Goal: Task Accomplishment & Management: Manage account settings

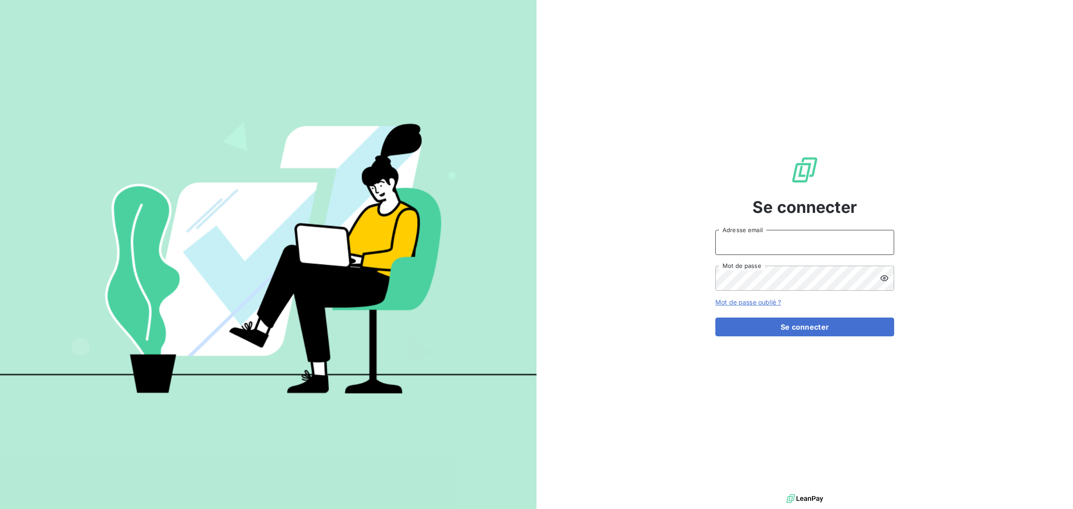
click at [784, 241] on input "Adresse email" at bounding box center [804, 242] width 179 height 25
type input "[PERSON_NAME][EMAIL_ADDRESS][DOMAIN_NAME]"
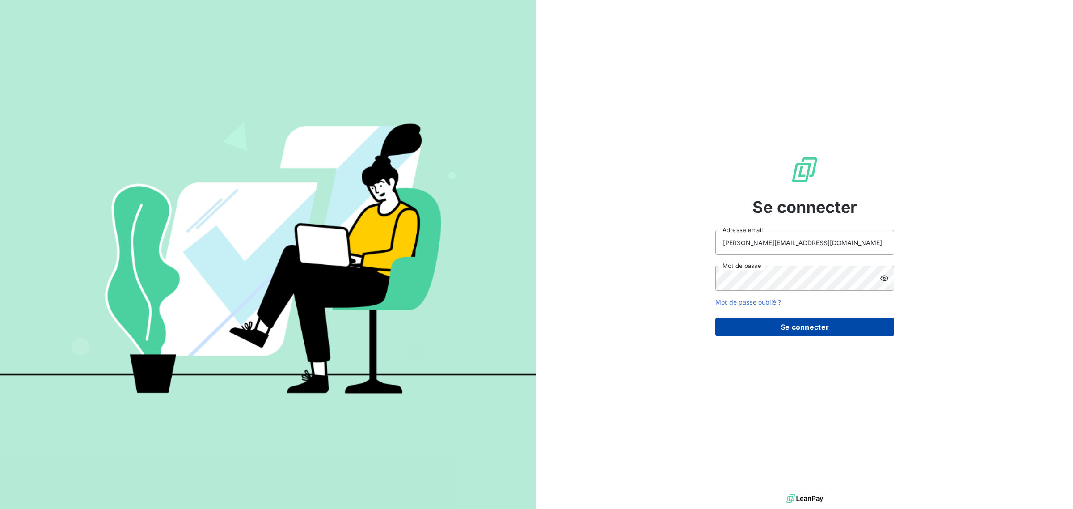
click at [810, 330] on button "Se connecter" at bounding box center [804, 326] width 179 height 19
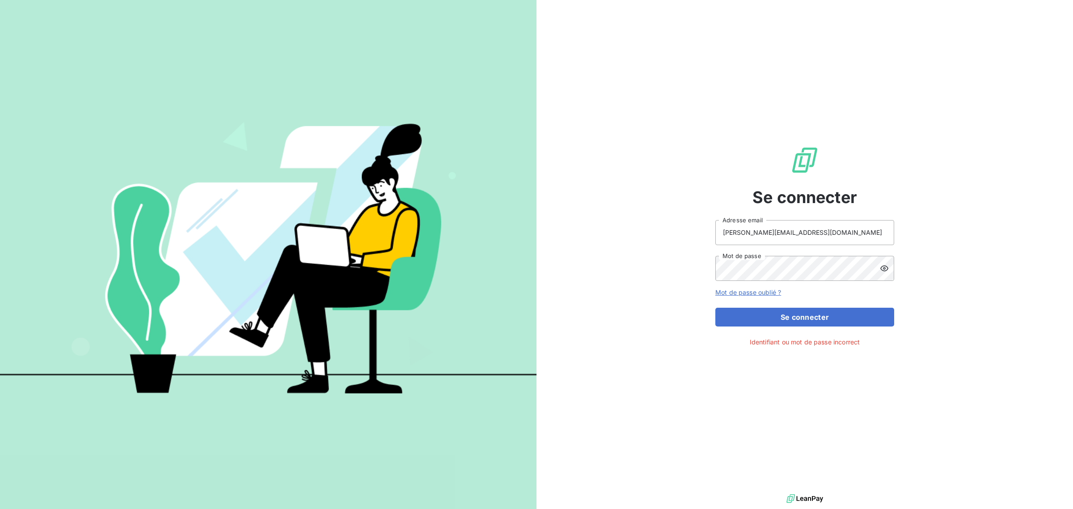
click at [884, 270] on icon at bounding box center [884, 268] width 8 height 6
click at [814, 316] on button "Se connecter" at bounding box center [804, 317] width 179 height 19
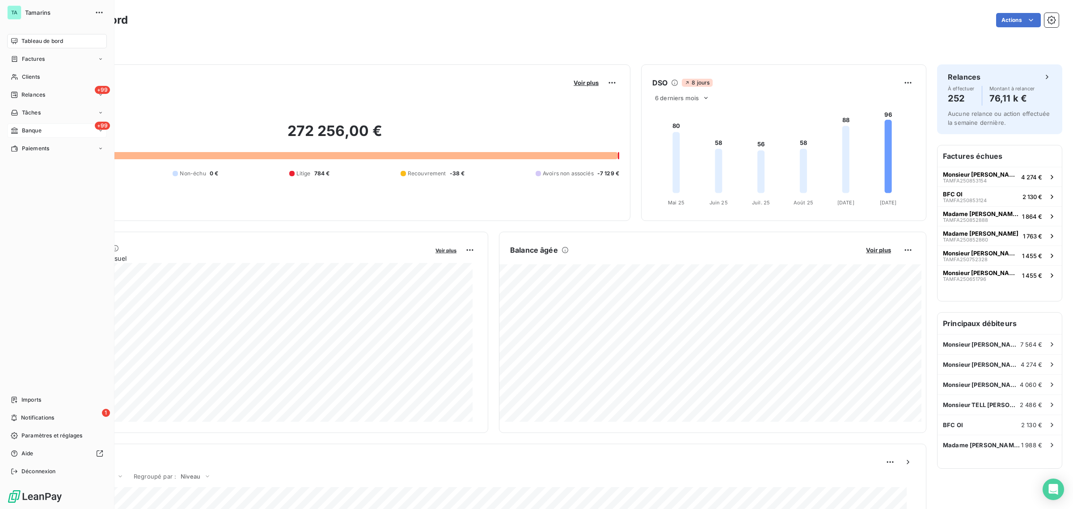
click at [43, 130] on div "+99 Banque" at bounding box center [57, 130] width 100 height 14
click at [51, 147] on span "Opérations à associer" at bounding box center [49, 148] width 56 height 8
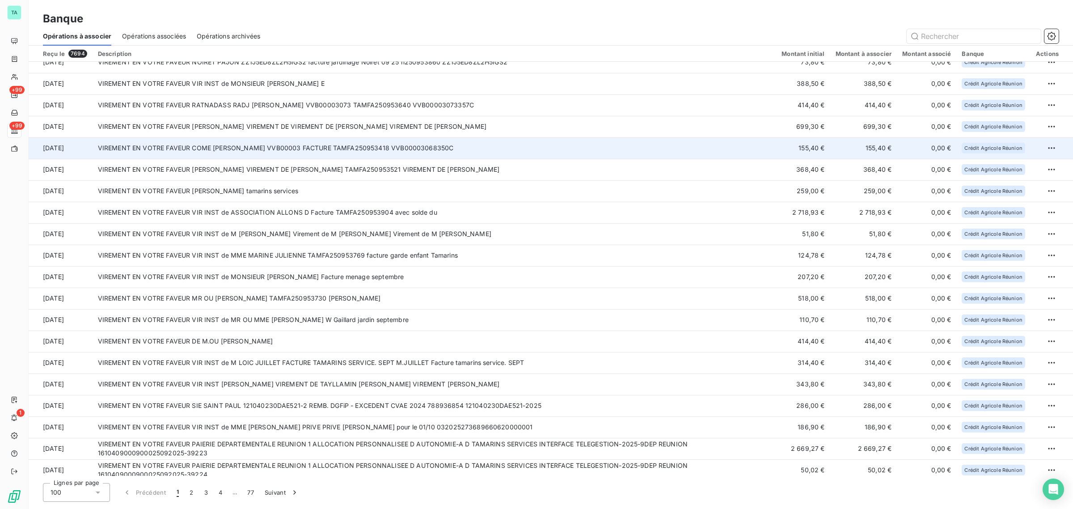
scroll to position [443, 0]
